Goal: Information Seeking & Learning: Learn about a topic

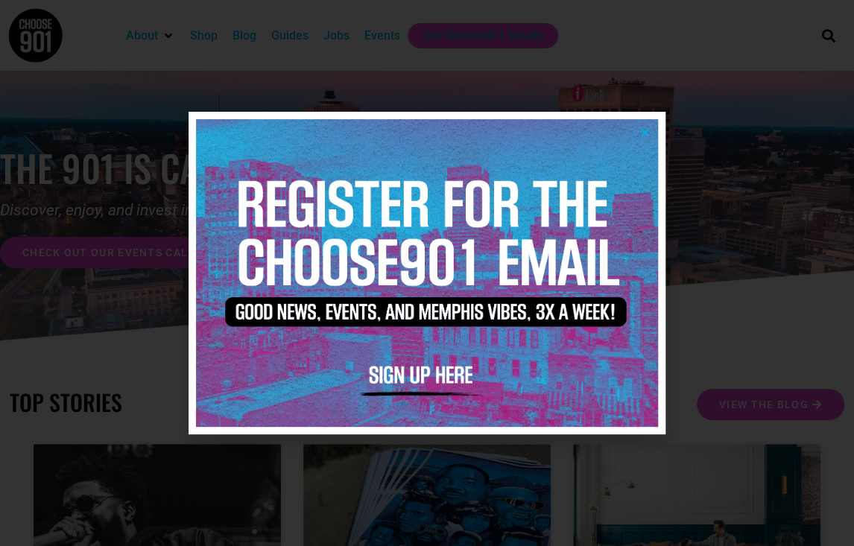
click at [723, 267] on div at bounding box center [427, 273] width 854 height 546
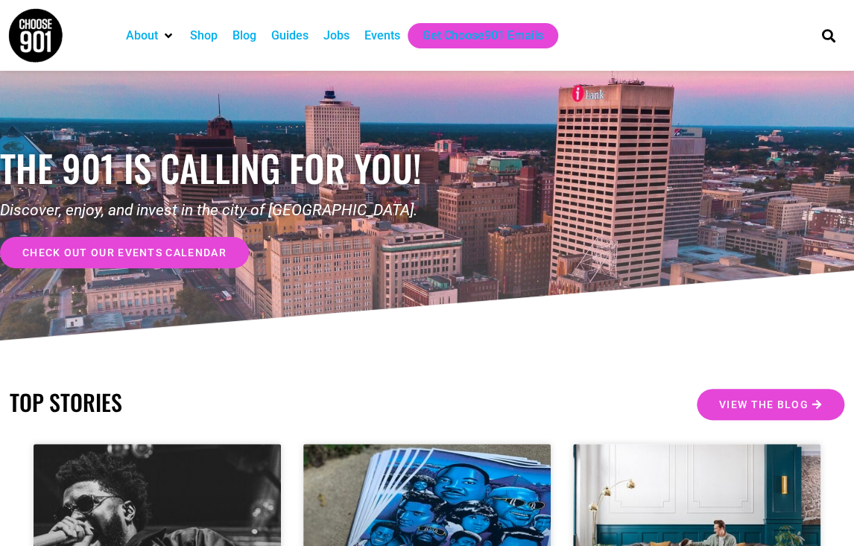
click at [379, 38] on div "Events" at bounding box center [382, 36] width 36 height 18
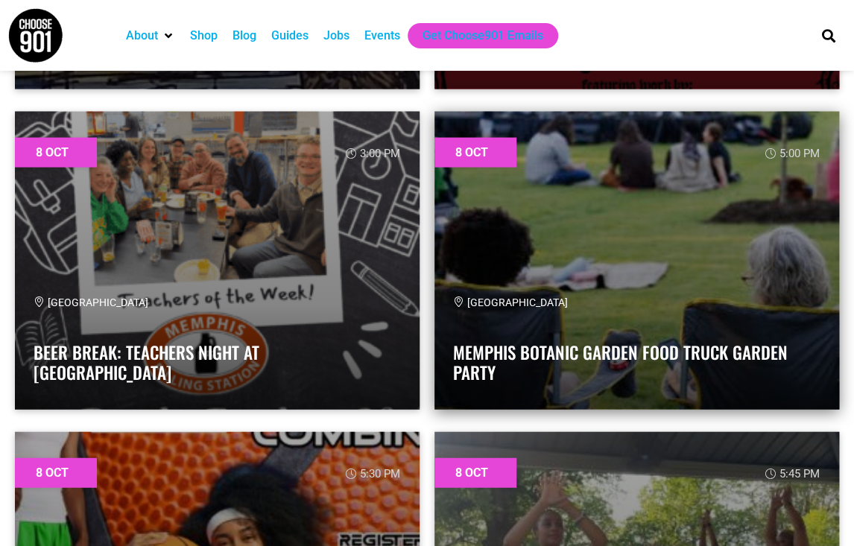
scroll to position [1132, 0]
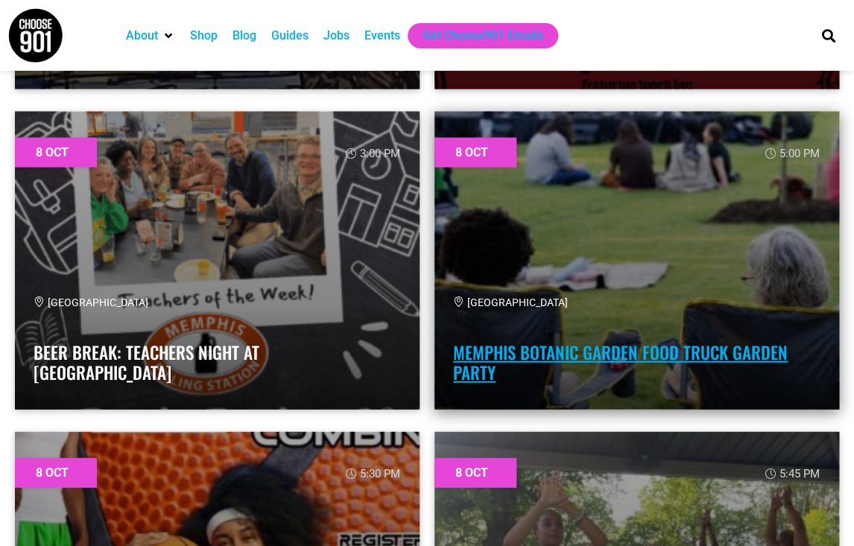
click at [571, 353] on link "Memphis Botanic Garden Food Truck Garden Party" at bounding box center [620, 363] width 334 height 46
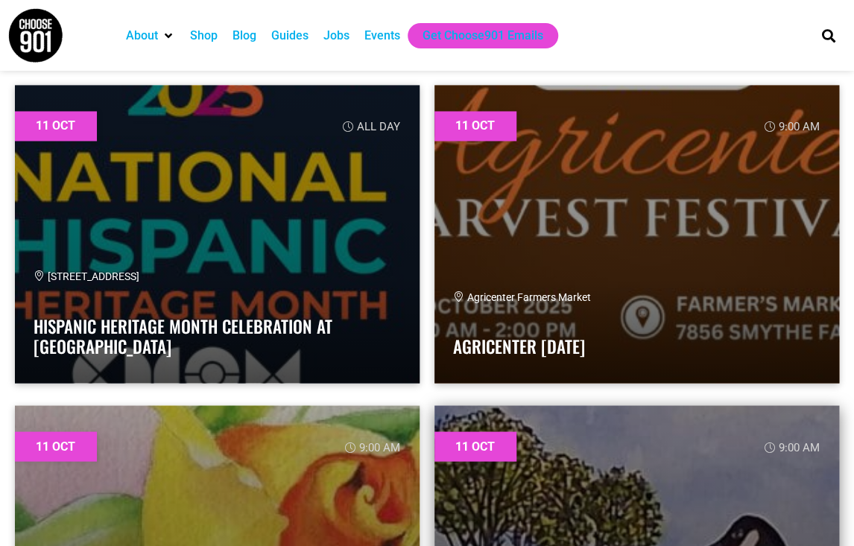
scroll to position [13644, 0]
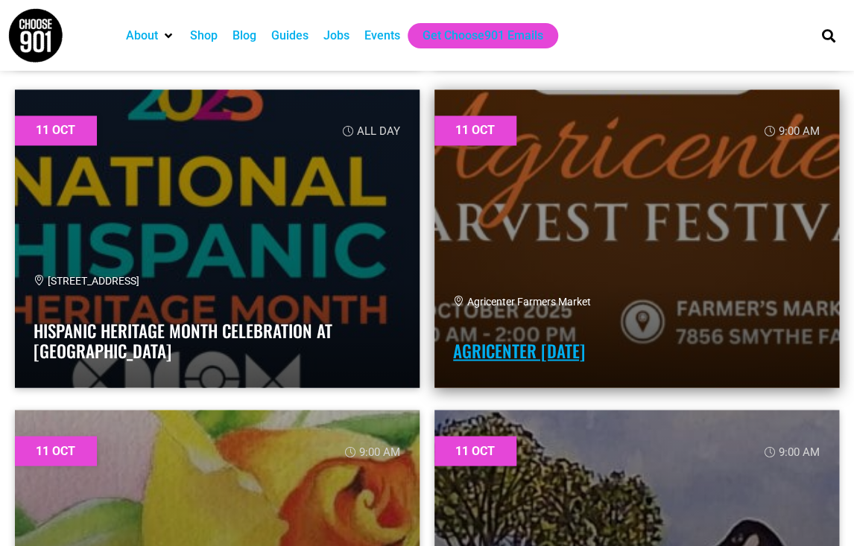
click at [545, 354] on link "Agricenter Harvest Festival" at bounding box center [519, 349] width 132 height 25
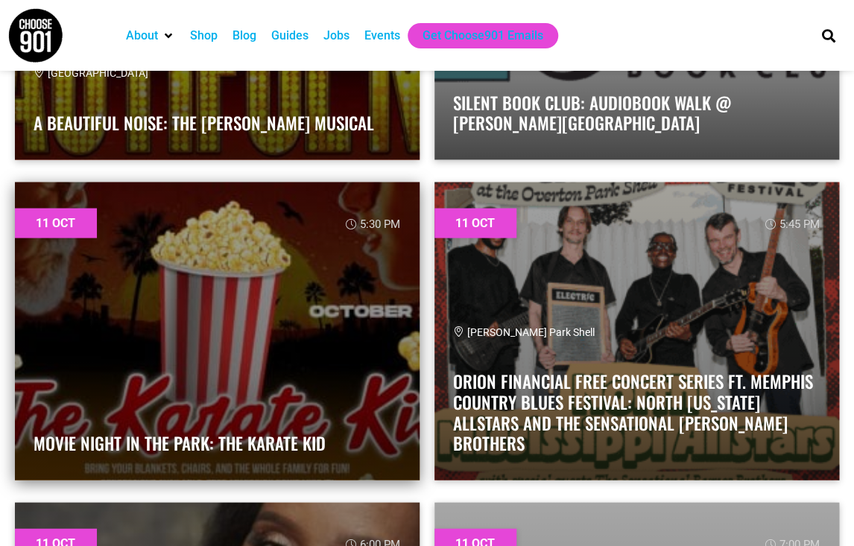
scroll to position [18292, 0]
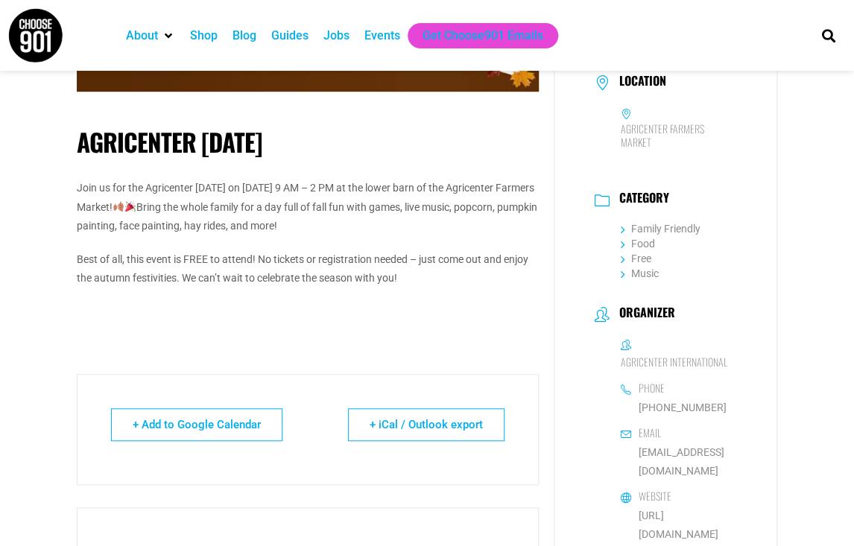
scroll to position [298, 0]
